Goal: Task Accomplishment & Management: Complete application form

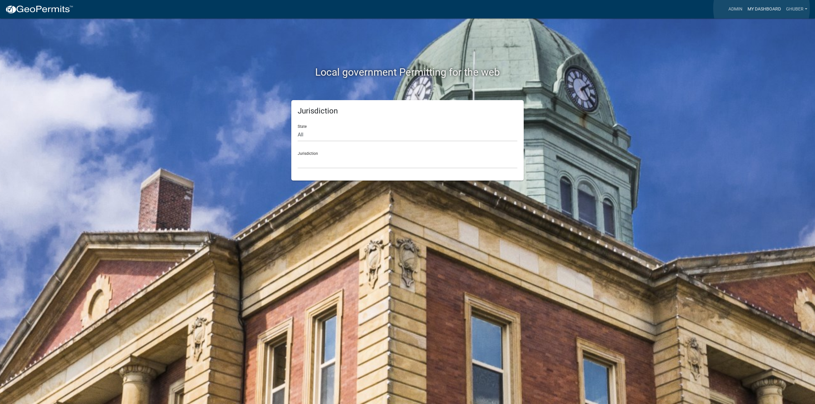
click at [761, 8] on link "My Dashboard" at bounding box center [764, 9] width 39 height 12
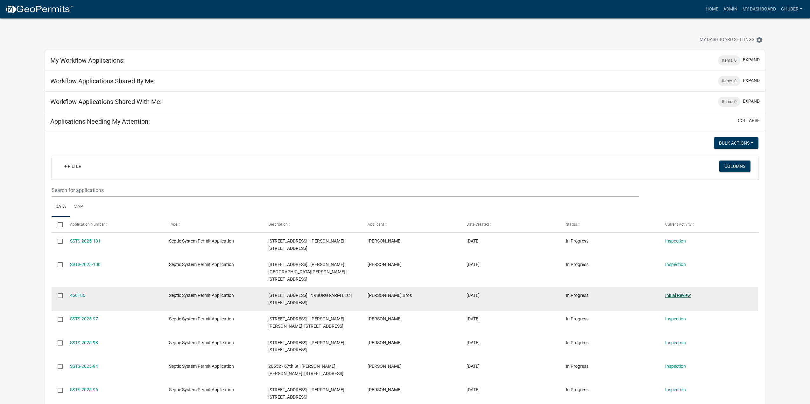
click at [682, 293] on link "Initial Review" at bounding box center [678, 295] width 26 height 5
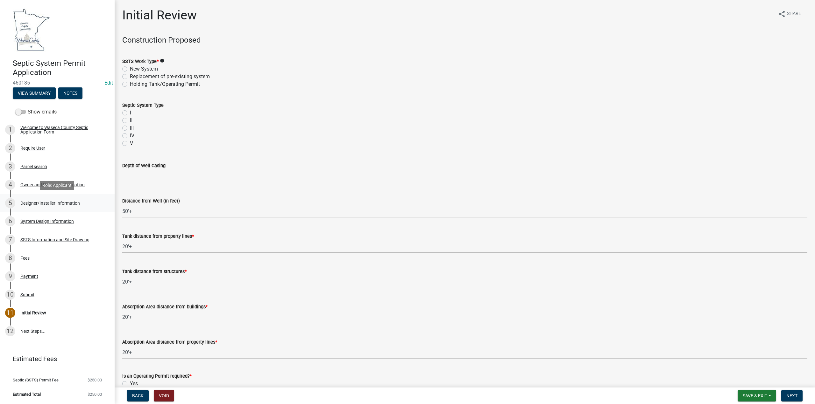
click at [50, 202] on div "Designer/Installer Information" at bounding box center [50, 203] width 60 height 4
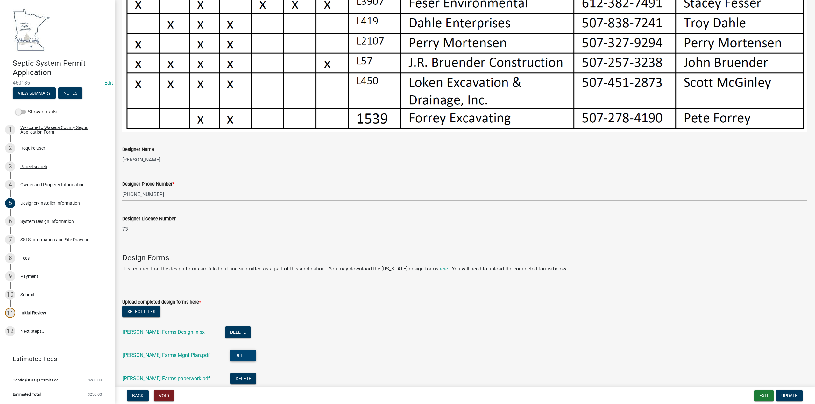
scroll to position [424, 0]
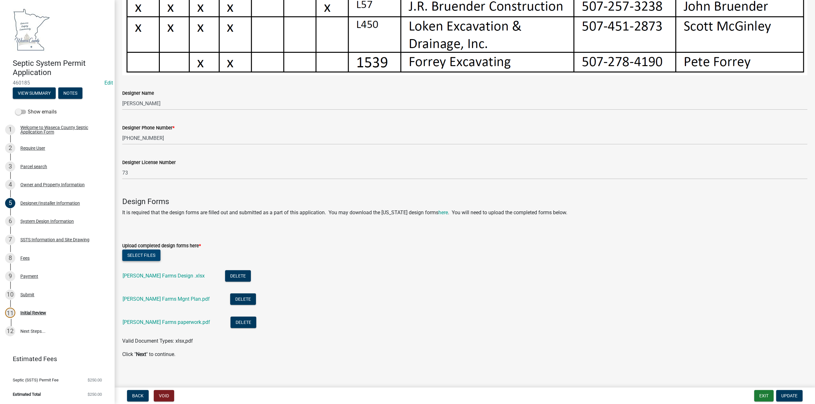
click at [143, 253] on button "Select files" at bounding box center [141, 255] width 38 height 11
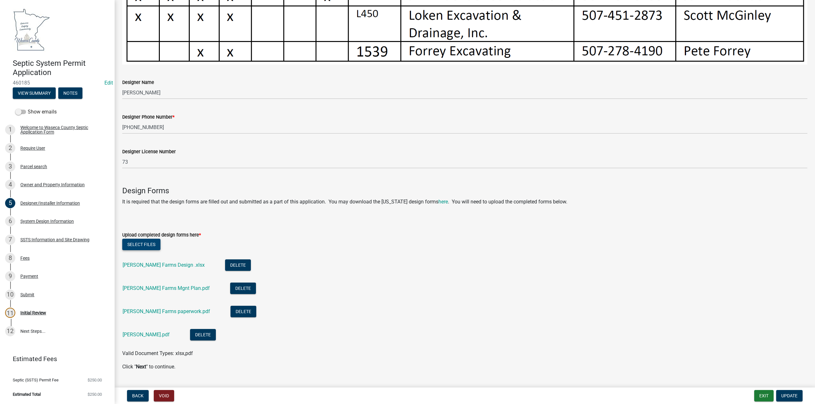
scroll to position [447, 0]
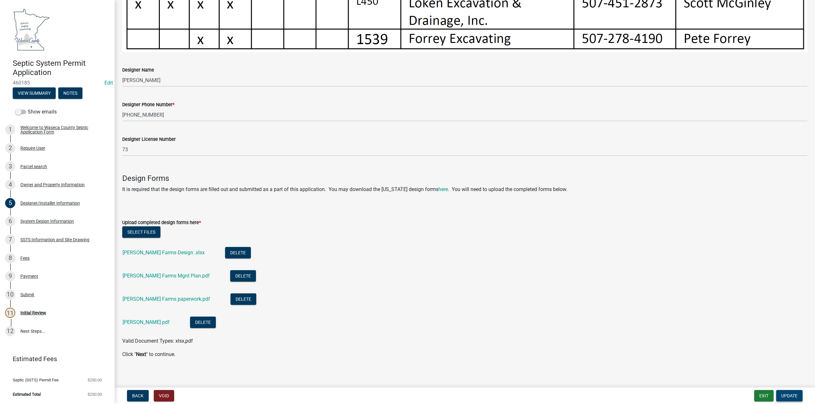
click at [788, 394] on span "Update" at bounding box center [789, 396] width 16 height 5
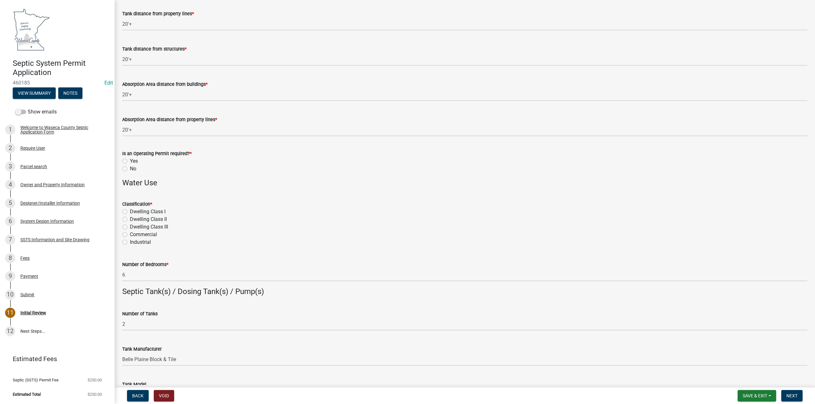
scroll to position [0, 0]
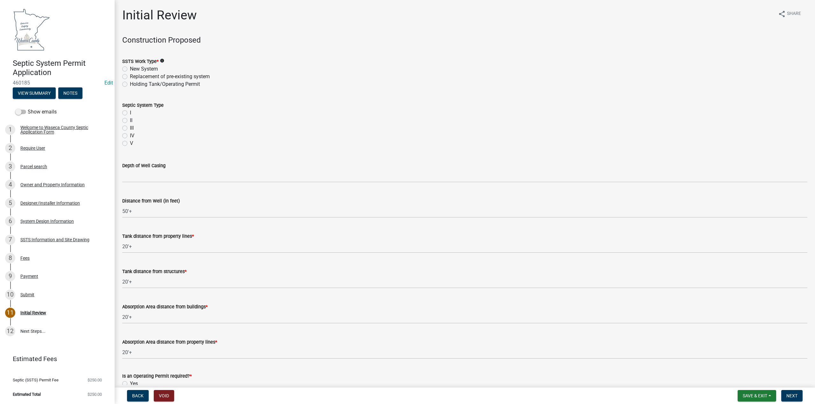
click at [130, 76] on label "Replacement of pre-existing system" at bounding box center [170, 77] width 80 height 8
click at [130, 76] on input "Replacement of pre-existing system" at bounding box center [132, 75] width 4 height 4
radio input "true"
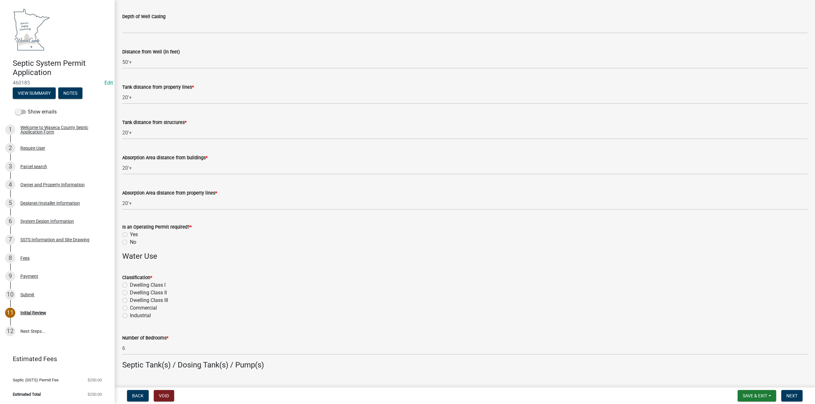
scroll to position [159, 0]
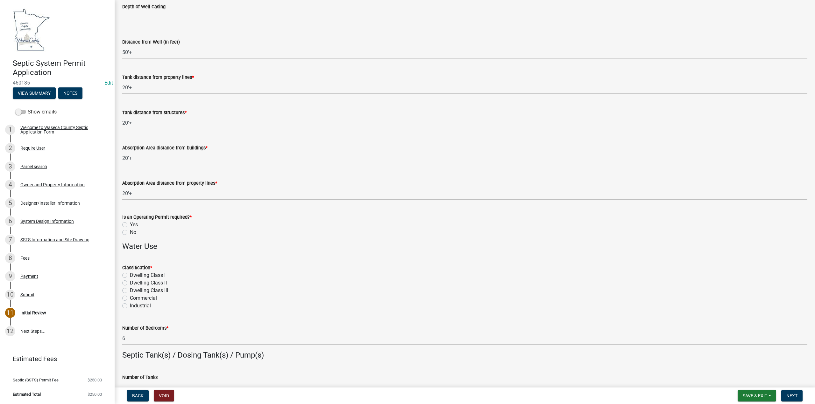
click at [130, 233] on label "No" at bounding box center [133, 233] width 6 height 8
click at [130, 233] on input "No" at bounding box center [132, 231] width 4 height 4
radio input "true"
click at [130, 275] on label "Dwelling CIass I" at bounding box center [148, 276] width 36 height 8
click at [130, 275] on input "Dwelling CIass I" at bounding box center [132, 274] width 4 height 4
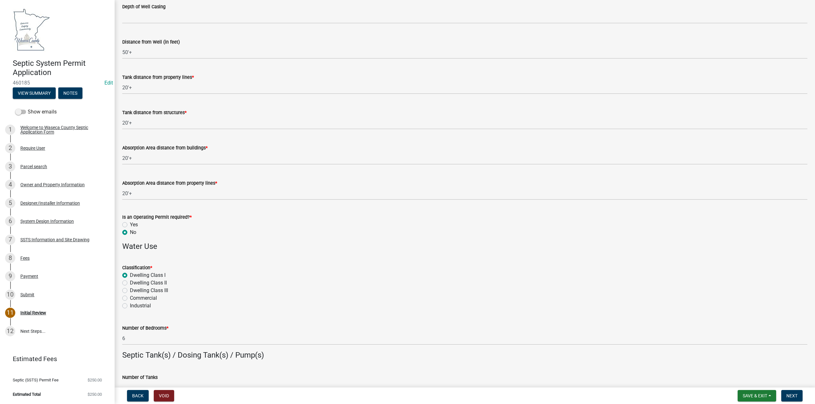
radio input "true"
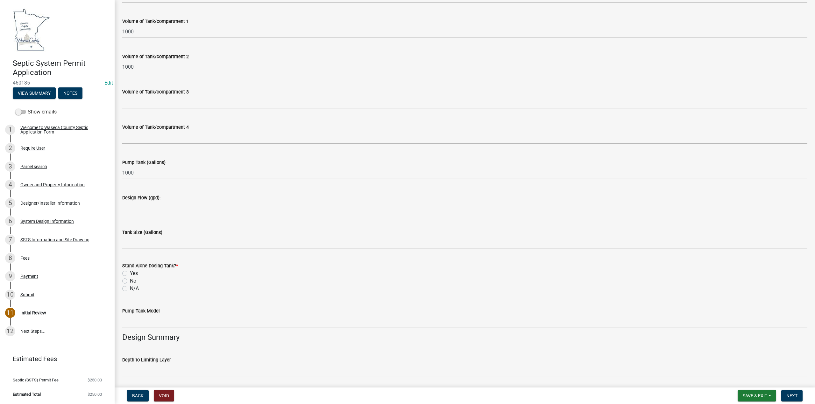
scroll to position [636, 0]
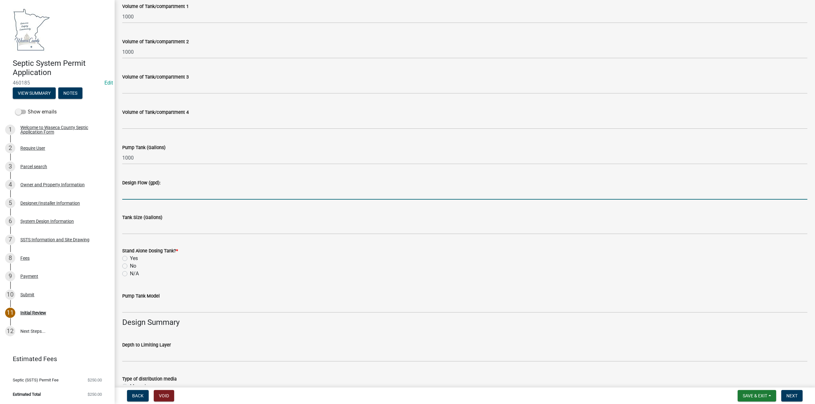
click at [154, 191] on input "Design Flow (gpd):" at bounding box center [464, 193] width 685 height 13
type input "900"
click at [130, 256] on label "Yes" at bounding box center [134, 259] width 8 height 8
click at [130, 256] on input "Yes" at bounding box center [132, 257] width 4 height 4
radio input "true"
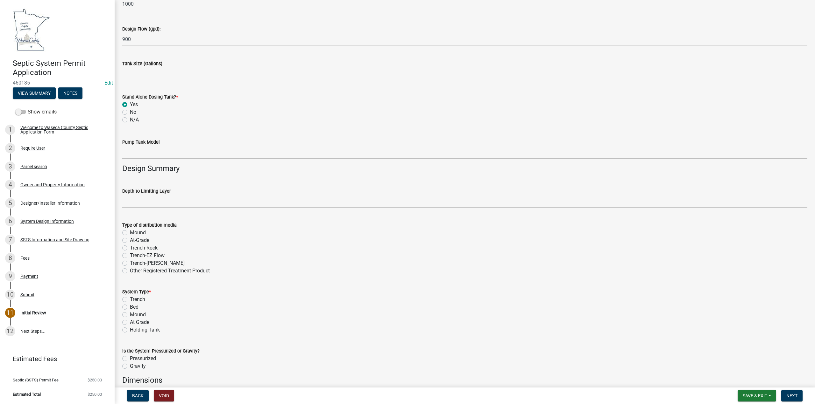
scroll to position [796, 0]
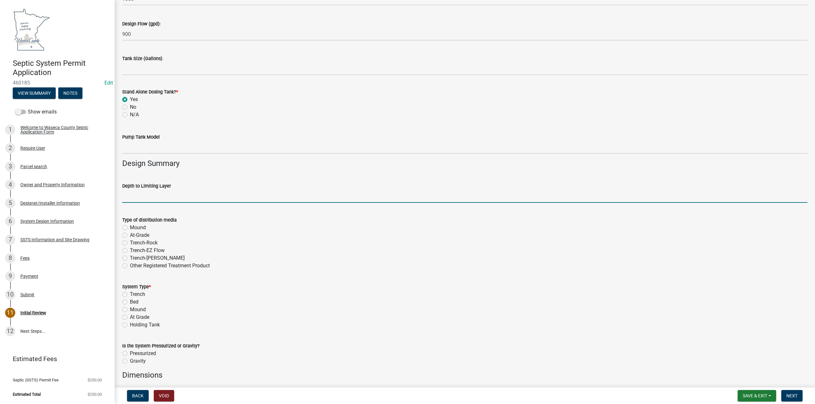
click at [141, 194] on input "text" at bounding box center [464, 196] width 685 height 13
type input "12"
click at [130, 308] on label "Mound" at bounding box center [138, 310] width 16 height 8
click at [130, 308] on input "Mound" at bounding box center [132, 308] width 4 height 4
radio input "true"
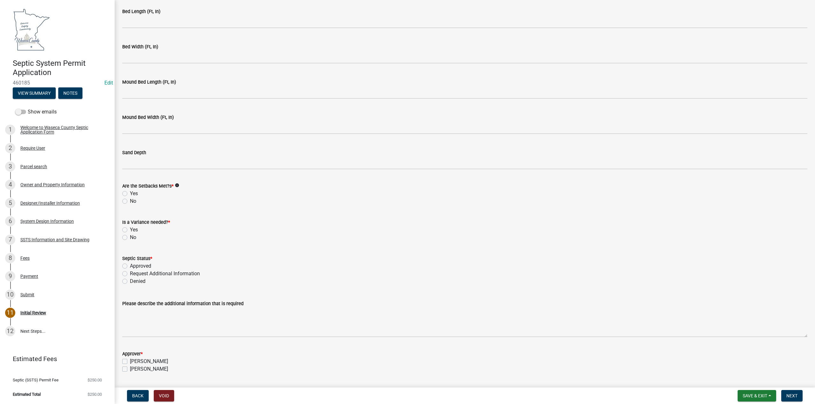
scroll to position [1377, 0]
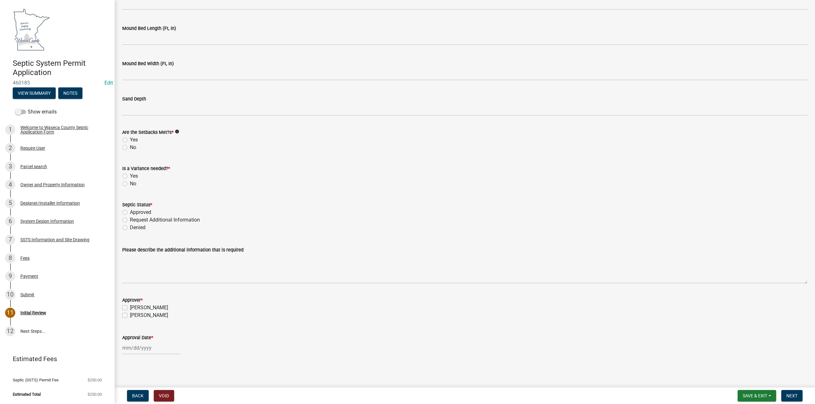
click at [130, 139] on label "Yes" at bounding box center [134, 140] width 8 height 8
click at [130, 139] on input "Yes" at bounding box center [132, 138] width 4 height 4
radio input "true"
click at [130, 184] on label "No" at bounding box center [133, 184] width 6 height 8
click at [130, 184] on input "No" at bounding box center [132, 182] width 4 height 4
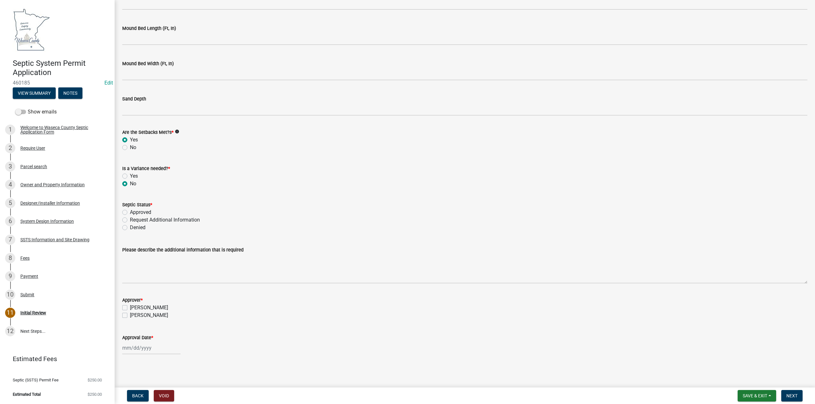
radio input "true"
click at [130, 212] on label "Approved" at bounding box center [140, 213] width 21 height 8
click at [130, 212] on input "Approved" at bounding box center [132, 211] width 4 height 4
radio input "true"
click at [130, 308] on label "[PERSON_NAME]" at bounding box center [149, 308] width 38 height 8
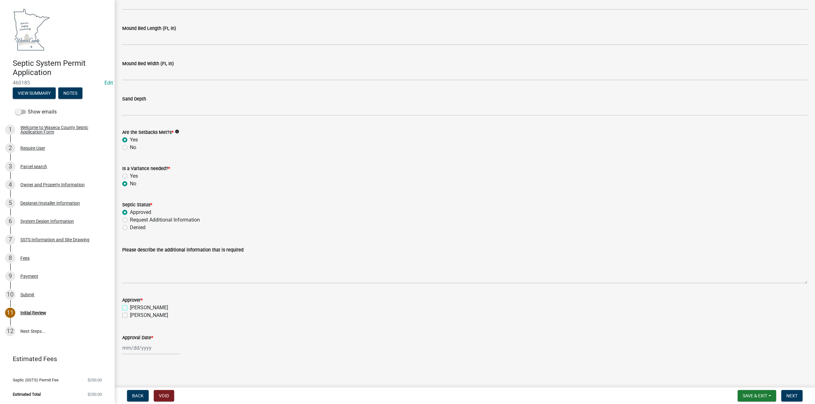
click at [130, 308] on input "[PERSON_NAME]" at bounding box center [132, 306] width 4 height 4
checkbox input "true"
checkbox input "false"
click at [142, 351] on div at bounding box center [151, 348] width 58 height 13
select select "8"
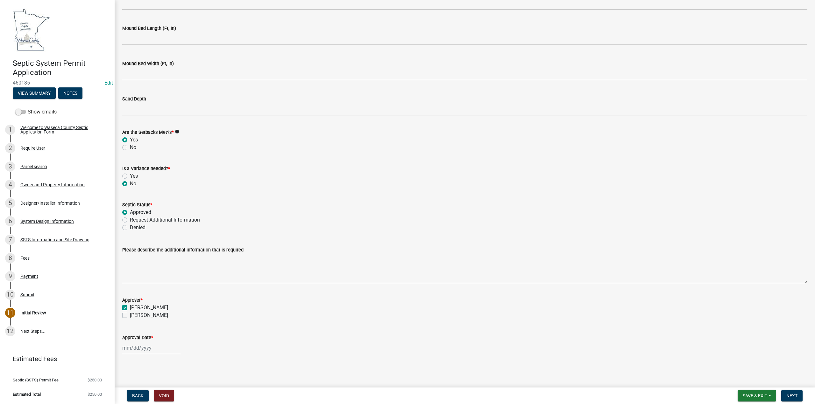
select select "2025"
click at [127, 265] on button "Previous month" at bounding box center [129, 263] width 8 height 10
select select "7"
click at [169, 314] on div "25" at bounding box center [169, 314] width 10 height 10
type input "[DATE]"
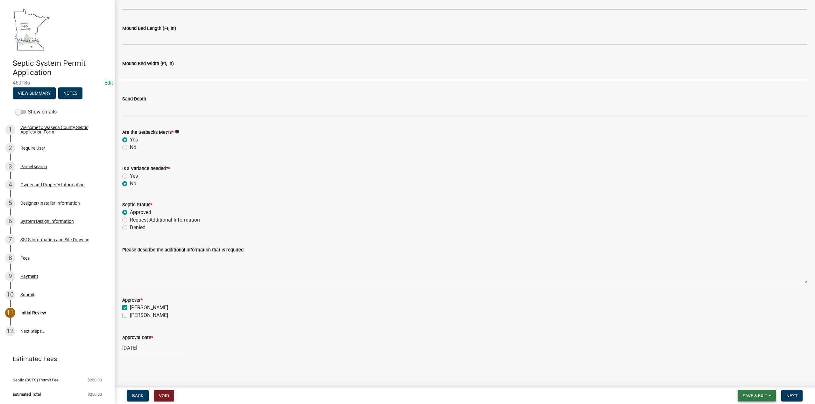
click at [749, 396] on span "Save & Exit" at bounding box center [754, 396] width 25 height 5
click at [740, 365] on button "Save" at bounding box center [750, 364] width 51 height 15
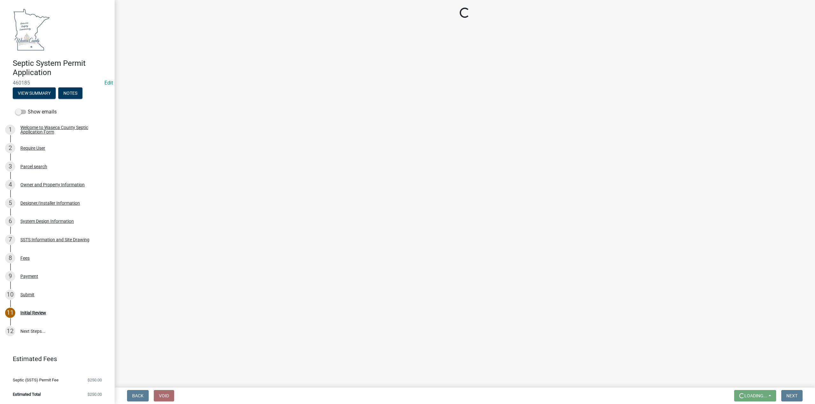
scroll to position [0, 0]
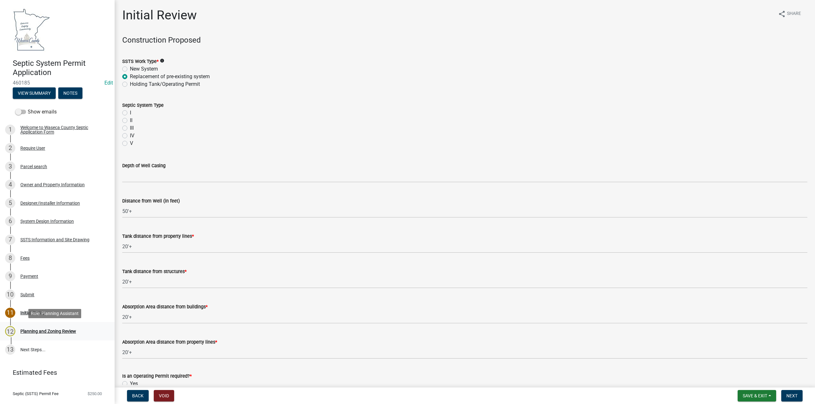
click at [36, 334] on div "Planning and Zoning Review" at bounding box center [48, 331] width 56 height 4
click at [26, 331] on div "Planning and Zoning Review" at bounding box center [48, 331] width 56 height 4
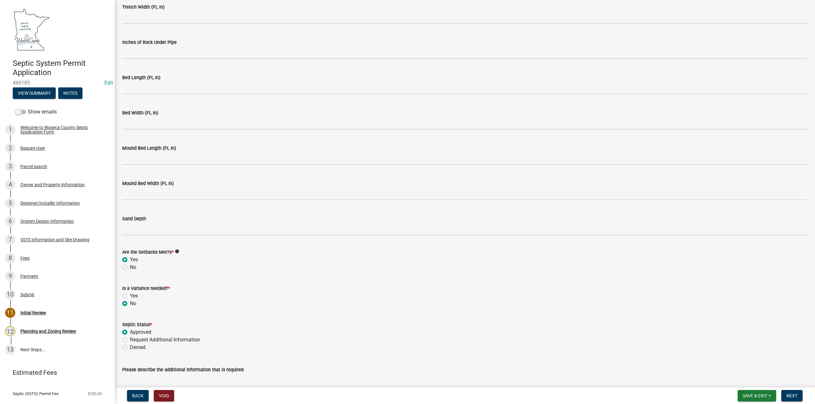
scroll to position [1377, 0]
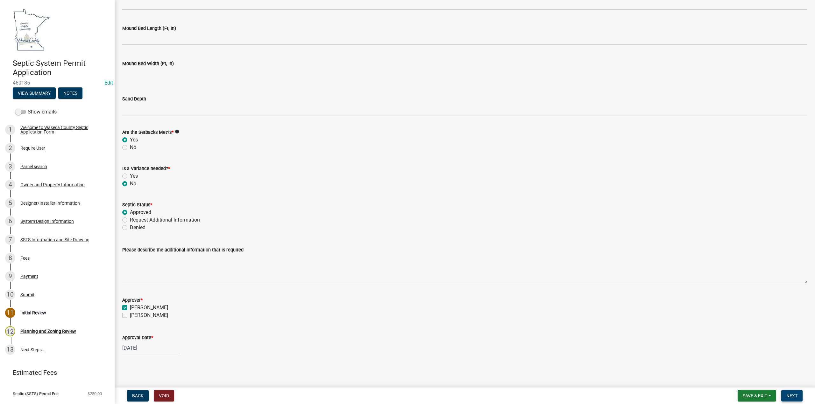
click at [788, 396] on span "Next" at bounding box center [791, 396] width 11 height 5
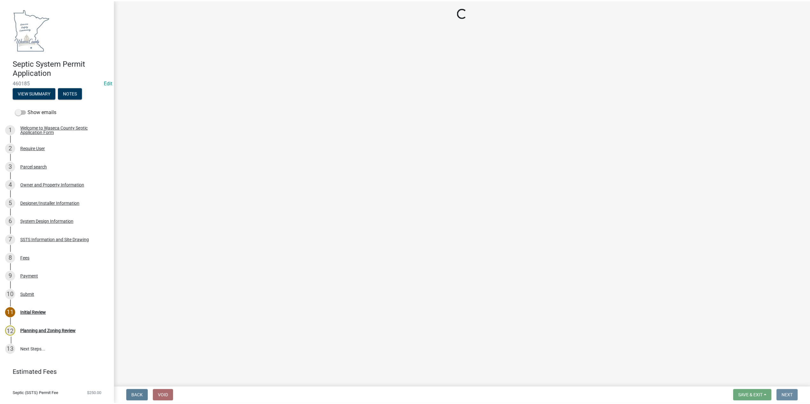
scroll to position [0, 0]
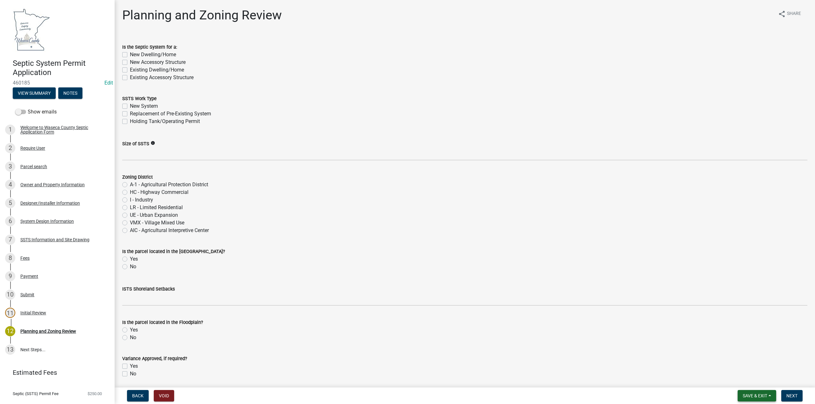
click at [750, 394] on span "Save & Exit" at bounding box center [754, 396] width 25 height 5
click at [744, 378] on button "Save & Exit" at bounding box center [750, 379] width 51 height 15
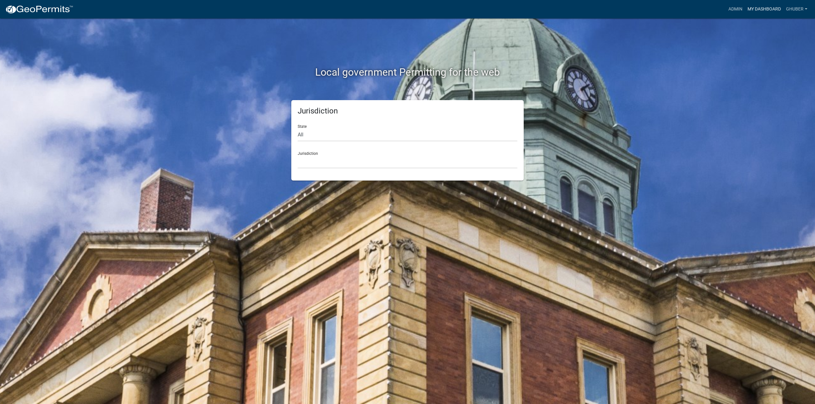
click at [745, 8] on link "My Dashboard" at bounding box center [764, 9] width 39 height 12
